Goal: Information Seeking & Learning: Learn about a topic

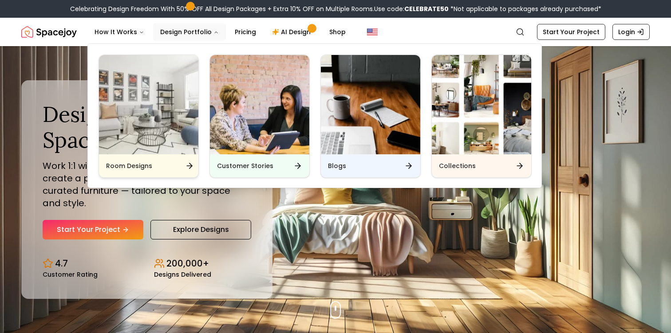
click at [153, 127] on img "Main" at bounding box center [148, 104] width 99 height 99
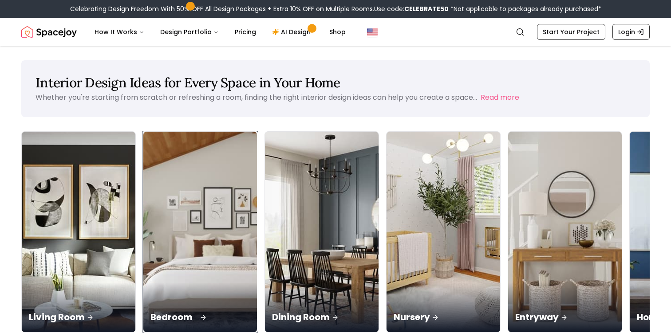
click at [158, 283] on div "Bedroom" at bounding box center [200, 308] width 114 height 50
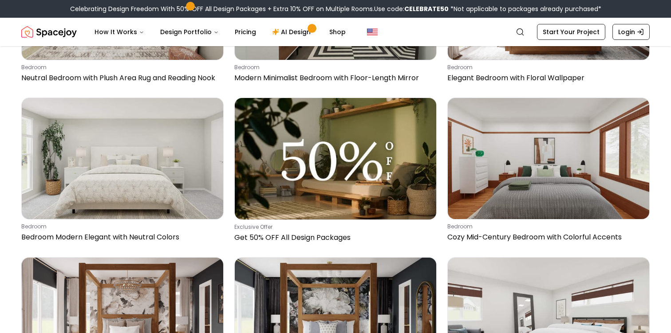
scroll to position [814, 0]
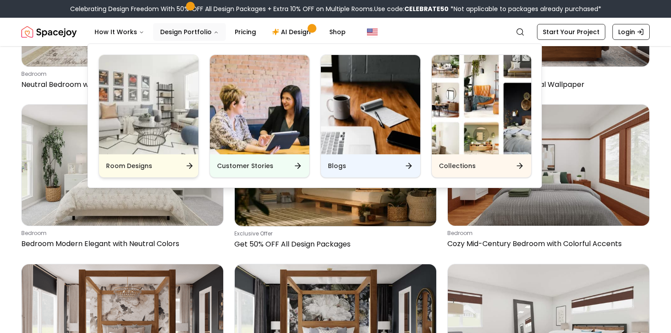
click at [157, 157] on div "Room Designs" at bounding box center [148, 165] width 99 height 23
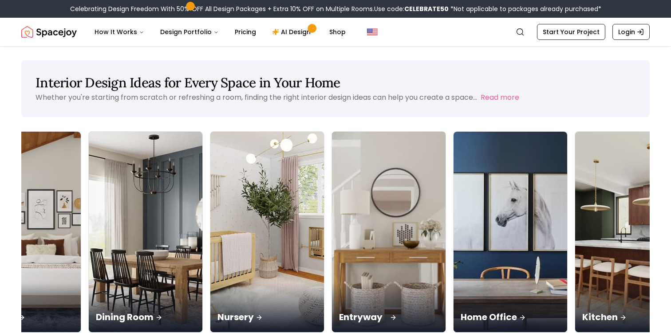
scroll to position [0, 199]
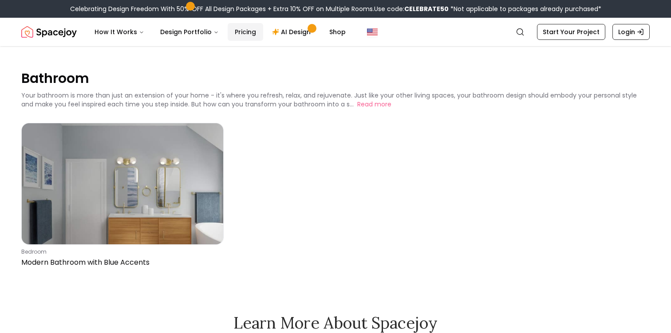
click at [245, 26] on link "Pricing" at bounding box center [245, 32] width 35 height 18
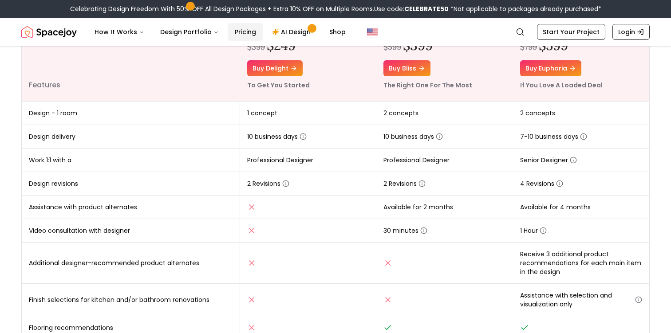
scroll to position [145, 0]
click at [423, 183] on icon "button" at bounding box center [421, 184] width 7 height 7
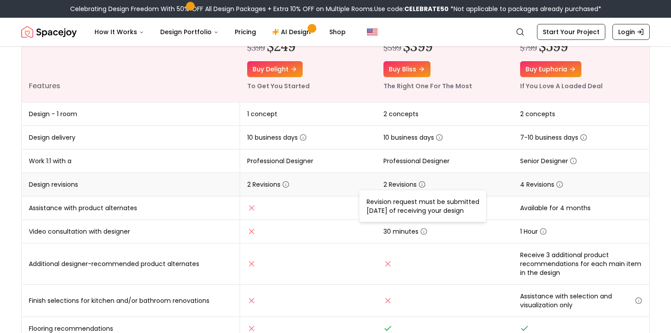
click at [424, 183] on icon "button" at bounding box center [421, 184] width 7 height 7
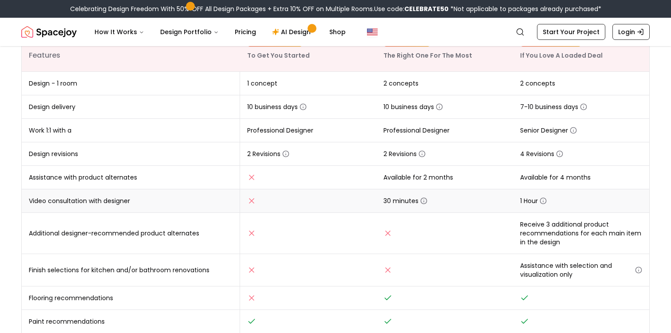
click at [422, 200] on icon "button" at bounding box center [423, 200] width 7 height 7
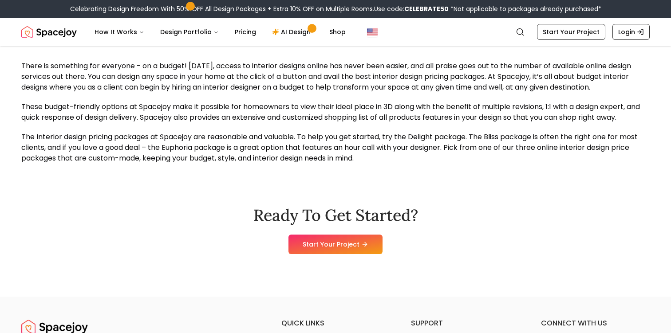
scroll to position [860, 0]
